Goal: Navigation & Orientation: Go to known website

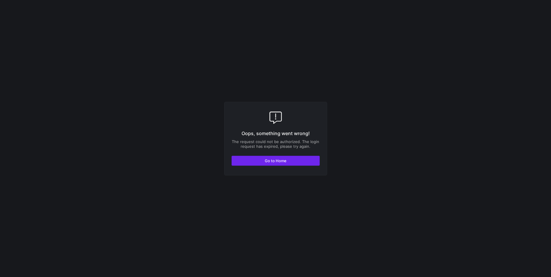
click at [305, 159] on span "button" at bounding box center [276, 160] width 88 height 9
